Goal: Information Seeking & Learning: Learn about a topic

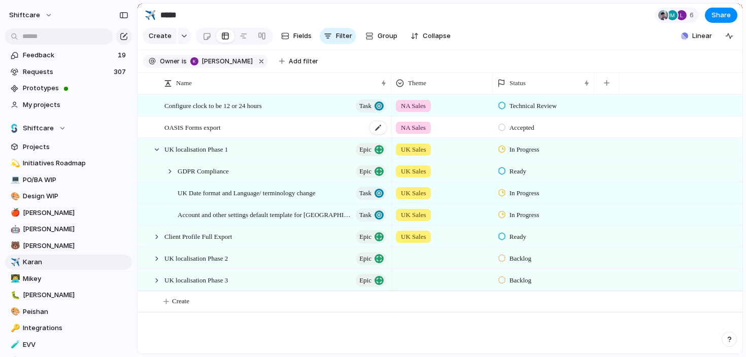
click at [289, 129] on div "OASIS Forms export" at bounding box center [275, 127] width 223 height 21
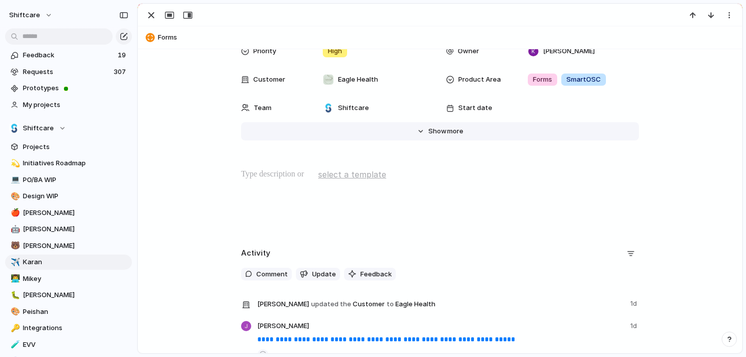
scroll to position [47, 0]
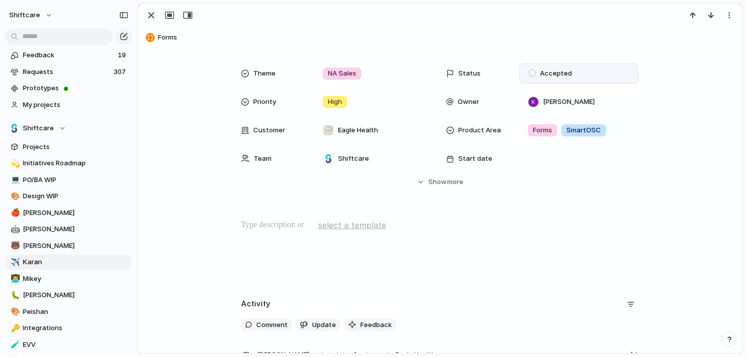
click at [547, 70] on span "Accepted" at bounding box center [556, 74] width 32 height 10
click at [218, 226] on div "Backlog Accepted Product In Progress Designs Needed Design In Progress Designs …" at bounding box center [373, 178] width 746 height 357
click at [153, 19] on div "button" at bounding box center [151, 15] width 12 height 12
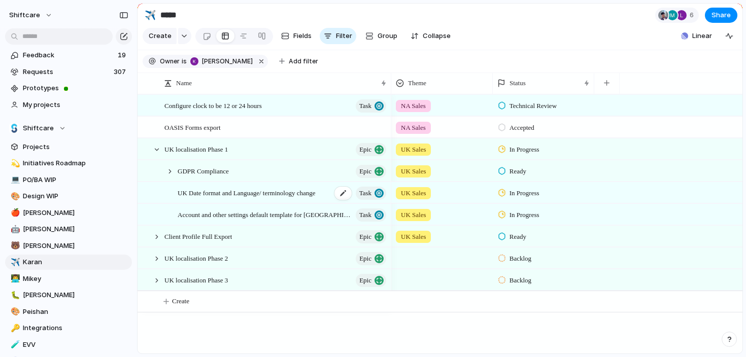
click at [220, 196] on span "UK Date format and Language/ terminology change" at bounding box center [247, 193] width 138 height 12
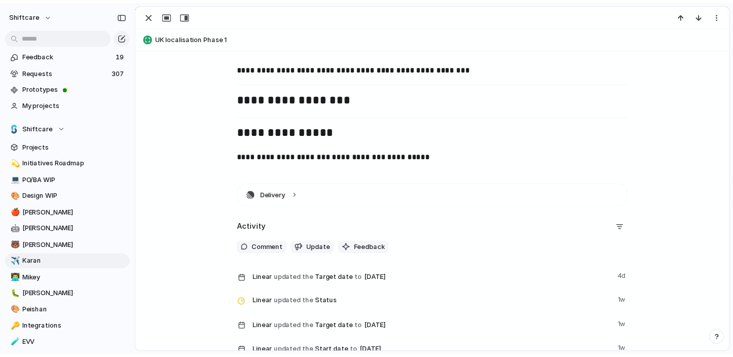
scroll to position [1166, 0]
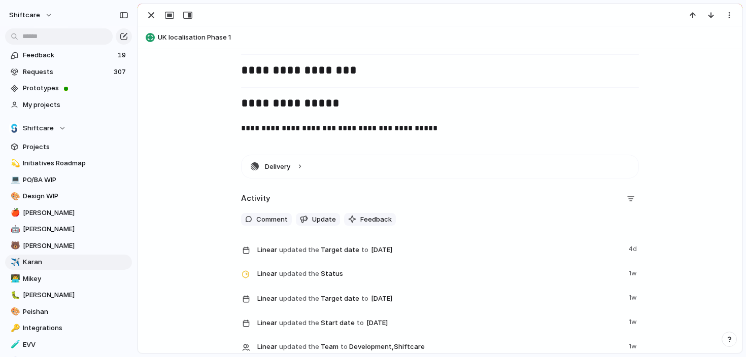
click at [285, 251] on span "updated the" at bounding box center [299, 250] width 40 height 10
click at [344, 249] on span "Linear updated the Target date to [DATE]" at bounding box center [439, 249] width 365 height 15
